Goal: Information Seeking & Learning: Learn about a topic

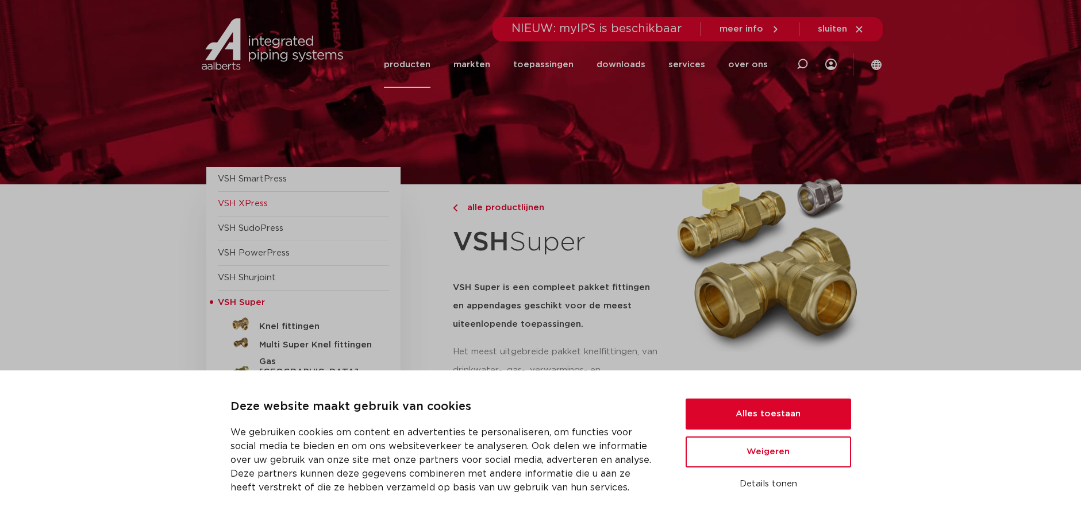
drag, startPoint x: 0, startPoint y: 0, endPoint x: 245, endPoint y: 205, distance: 319.5
click at [245, 205] on span "VSH XPress" at bounding box center [243, 203] width 50 height 9
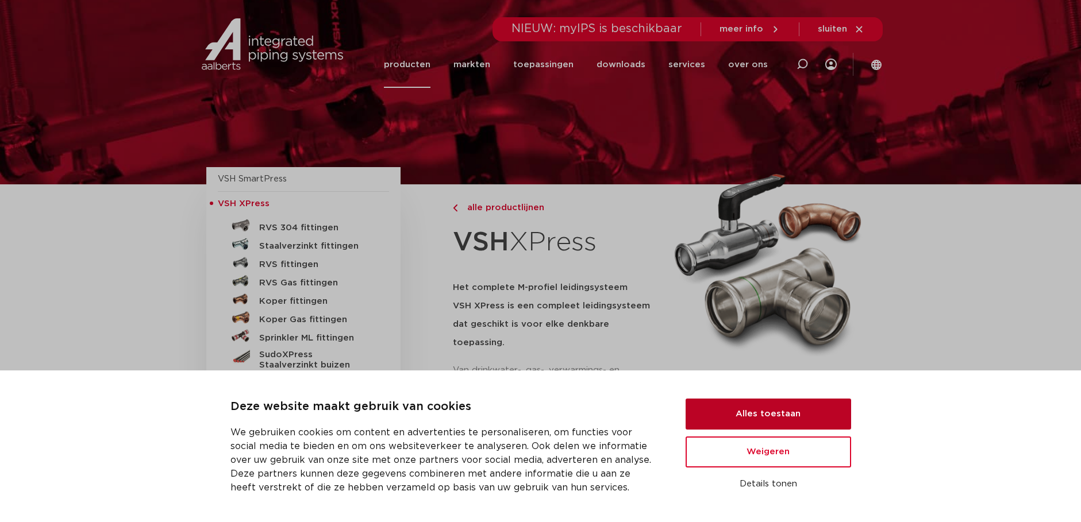
click at [739, 416] on button "Alles toestaan" at bounding box center [768, 414] width 165 height 31
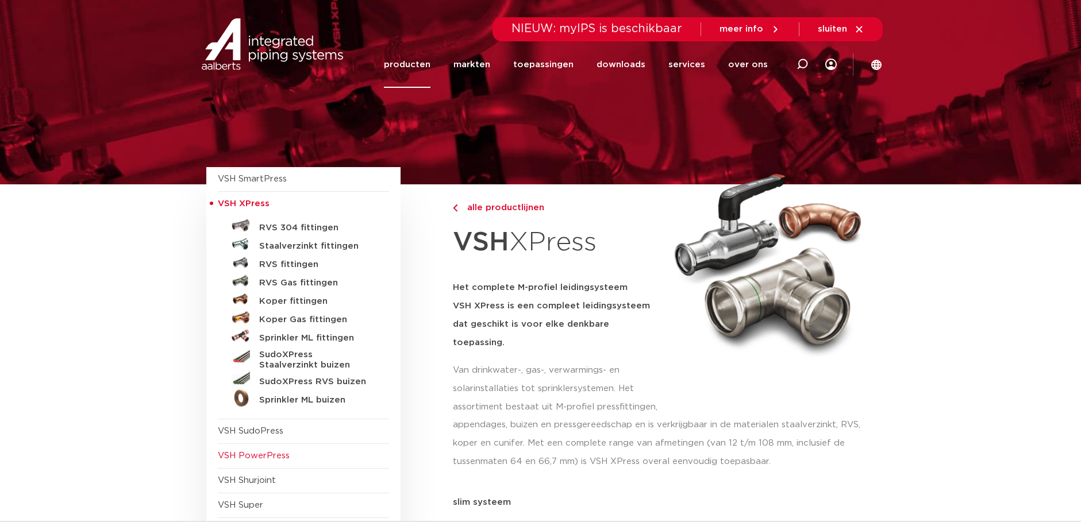
click at [253, 457] on span "VSH PowerPress" at bounding box center [254, 456] width 72 height 9
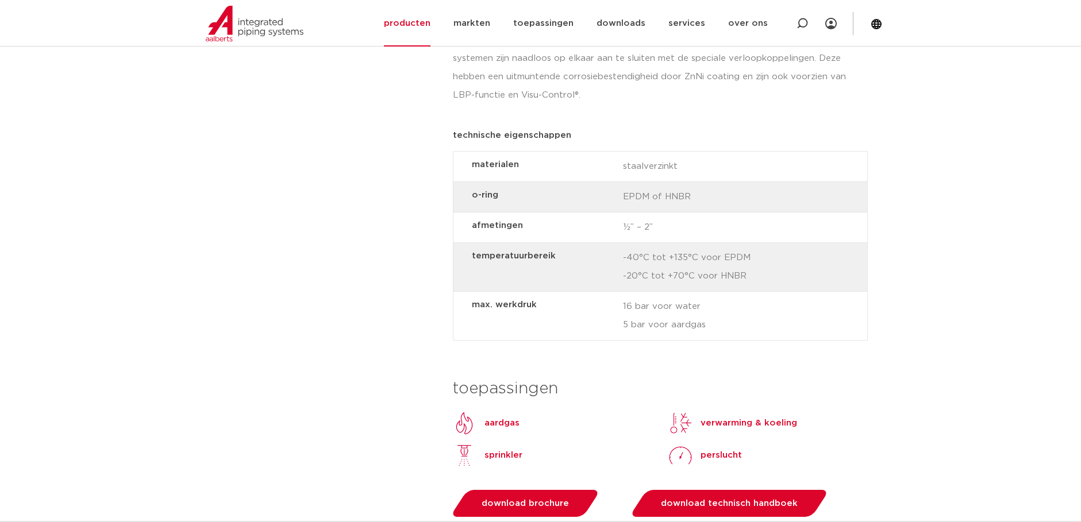
scroll to position [919, 0]
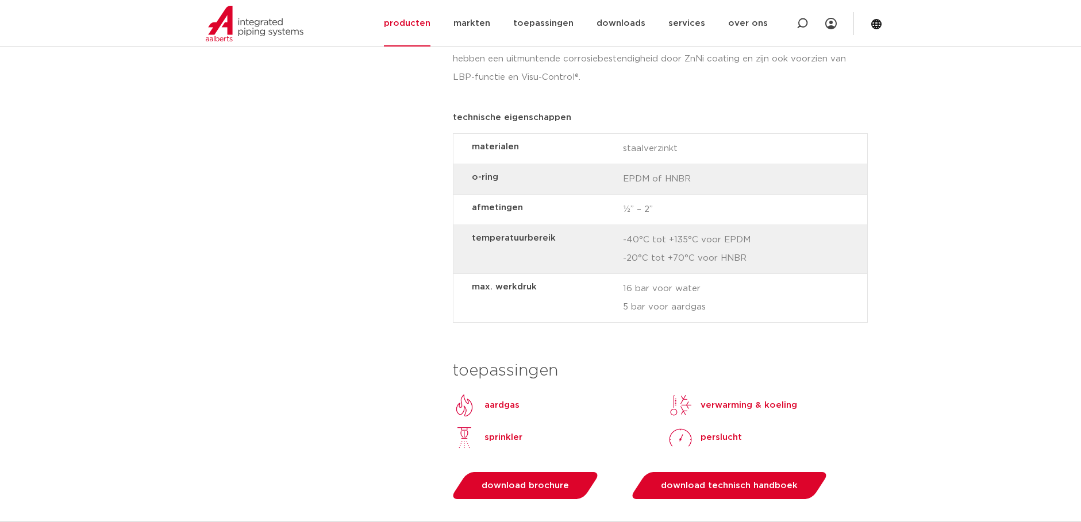
click at [709, 437] on p "perslucht" at bounding box center [720, 438] width 41 height 14
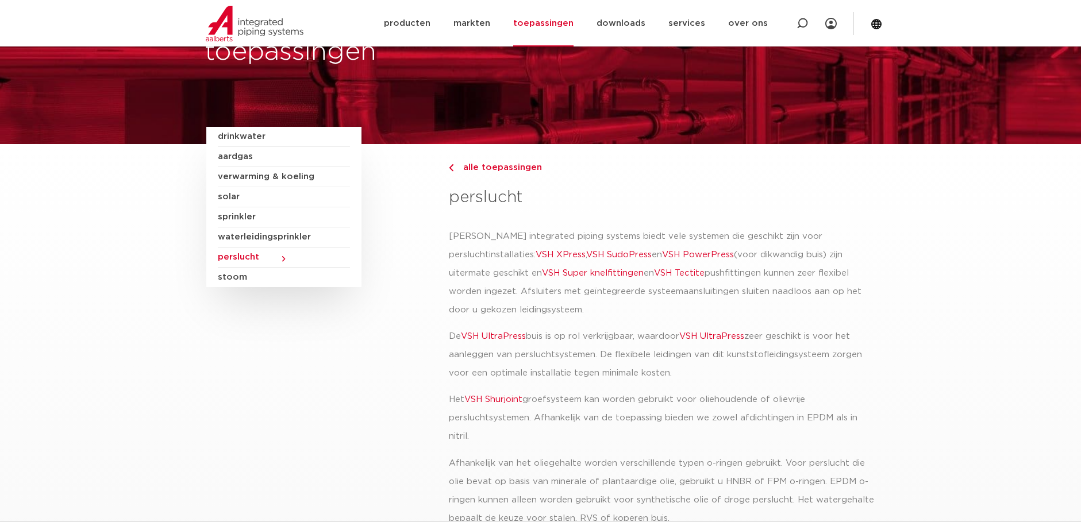
scroll to position [57, 0]
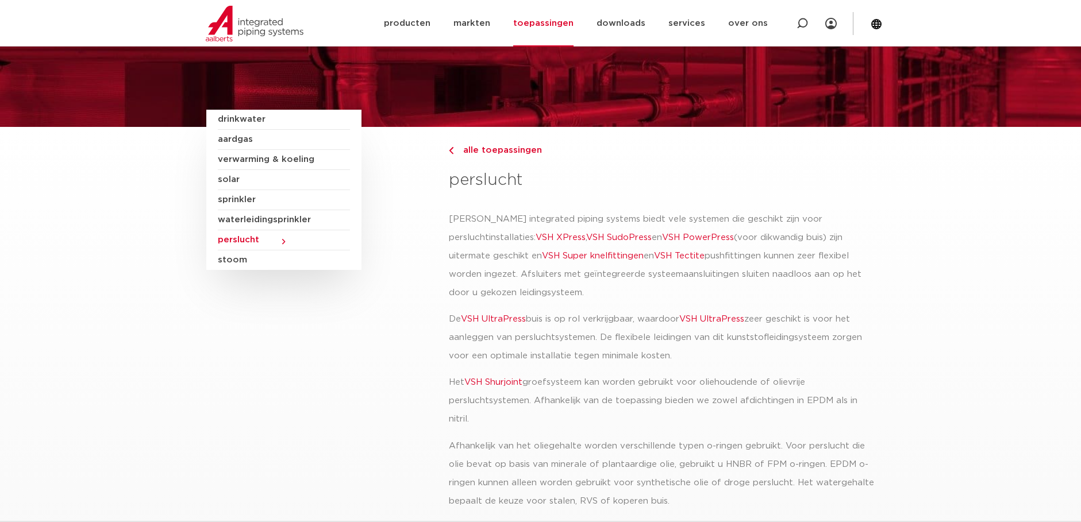
click at [717, 317] on link "VSH UltraPress" at bounding box center [711, 319] width 65 height 9
